Goal: Task Accomplishment & Management: Manage account settings

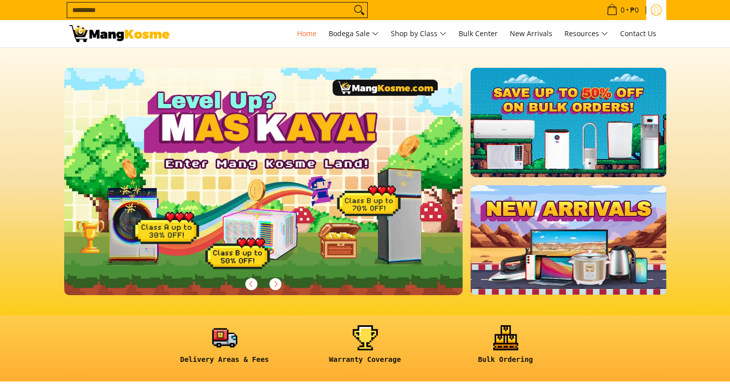
click at [658, 12] on icon "Log in" at bounding box center [656, 10] width 11 height 11
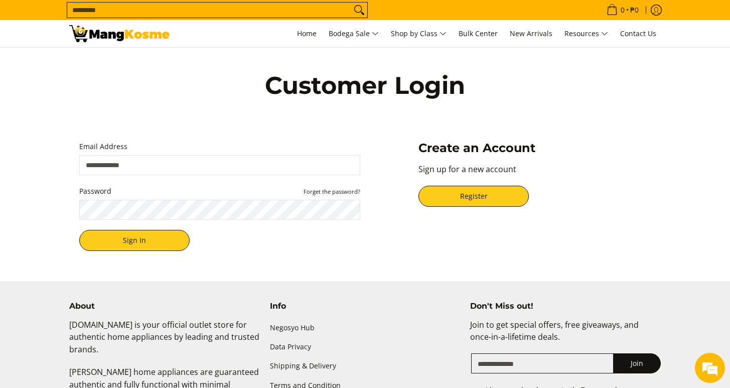
click at [148, 166] on input "Email Address" at bounding box center [219, 165] width 281 height 20
click at [148, 167] on input "Email Address" at bounding box center [219, 165] width 281 height 20
click at [307, 32] on span "Home" at bounding box center [307, 34] width 20 height 10
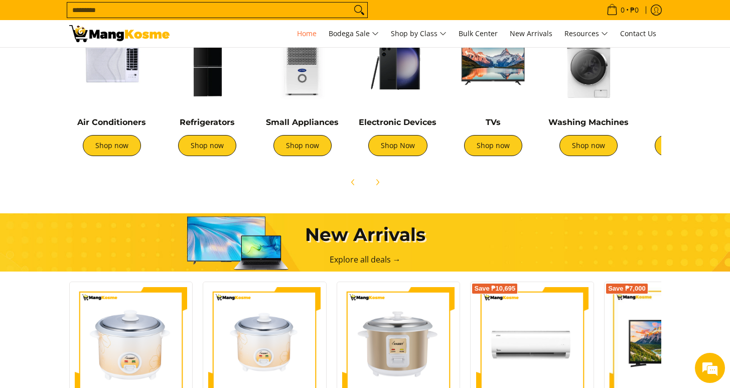
scroll to position [335, 0]
